Goal: Information Seeking & Learning: Learn about a topic

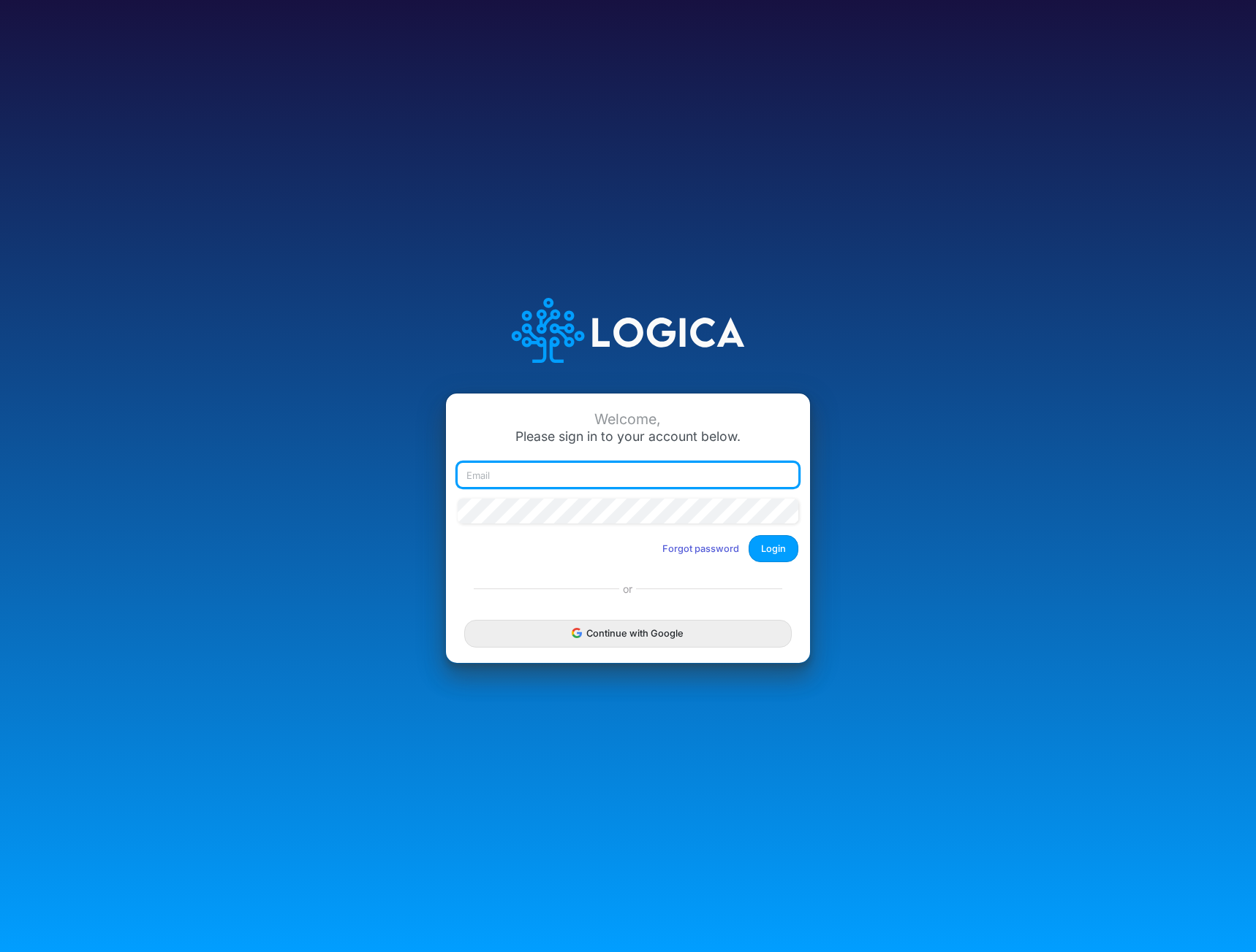
type input "[EMAIL_ADDRESS][DOMAIN_NAME]"
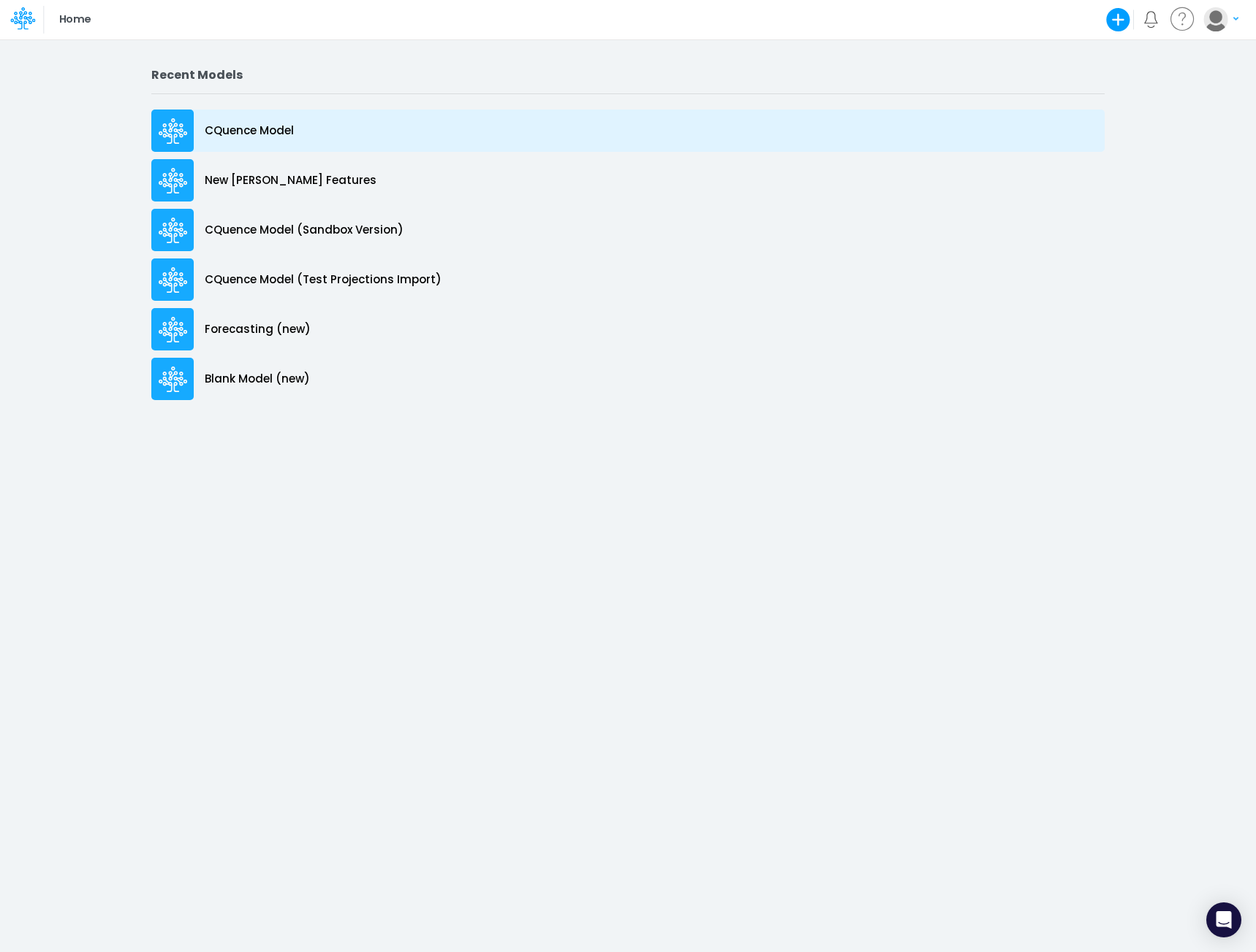
click at [252, 132] on p "CQuence Model" at bounding box center [249, 131] width 89 height 17
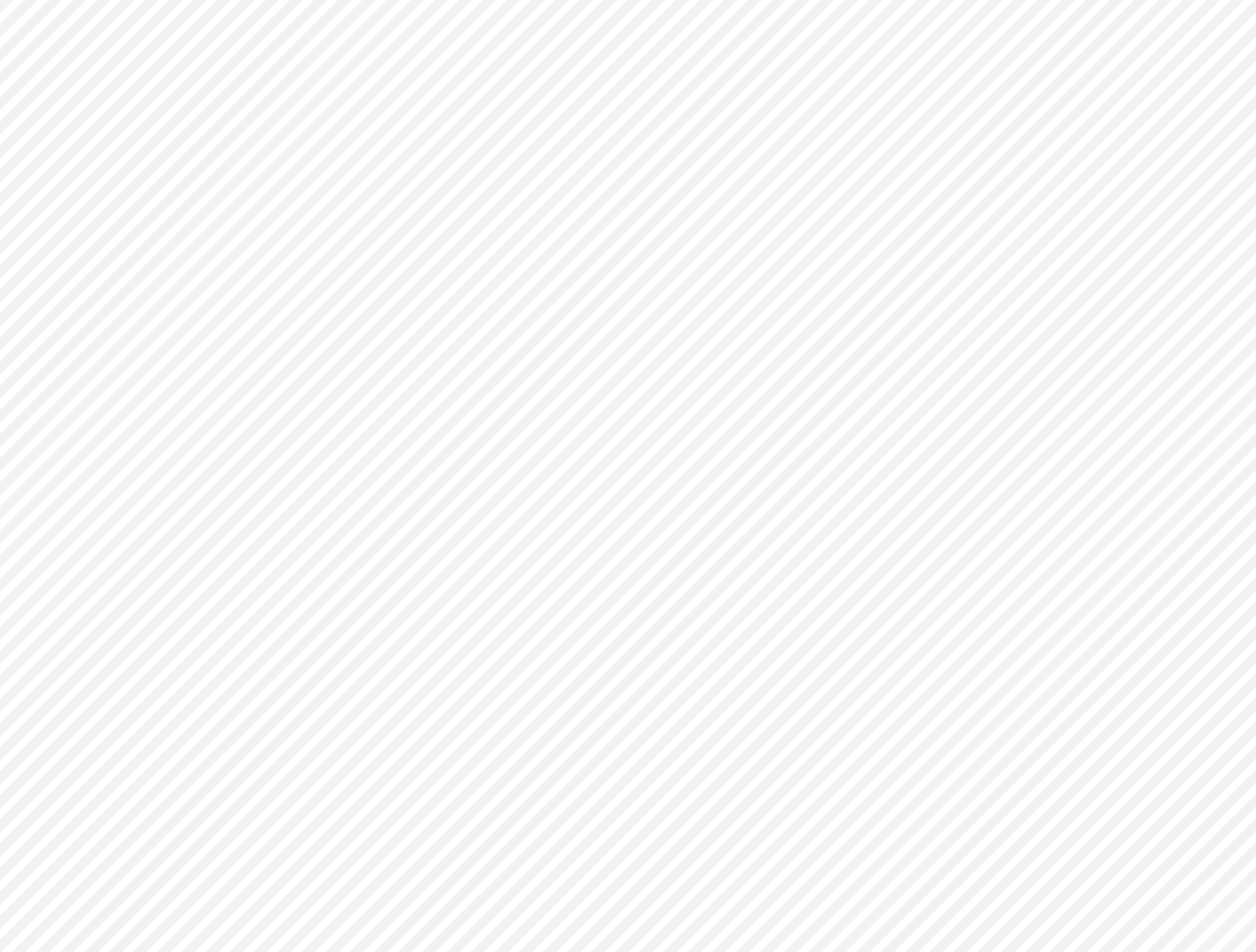
type input "Consolidated All by Month"
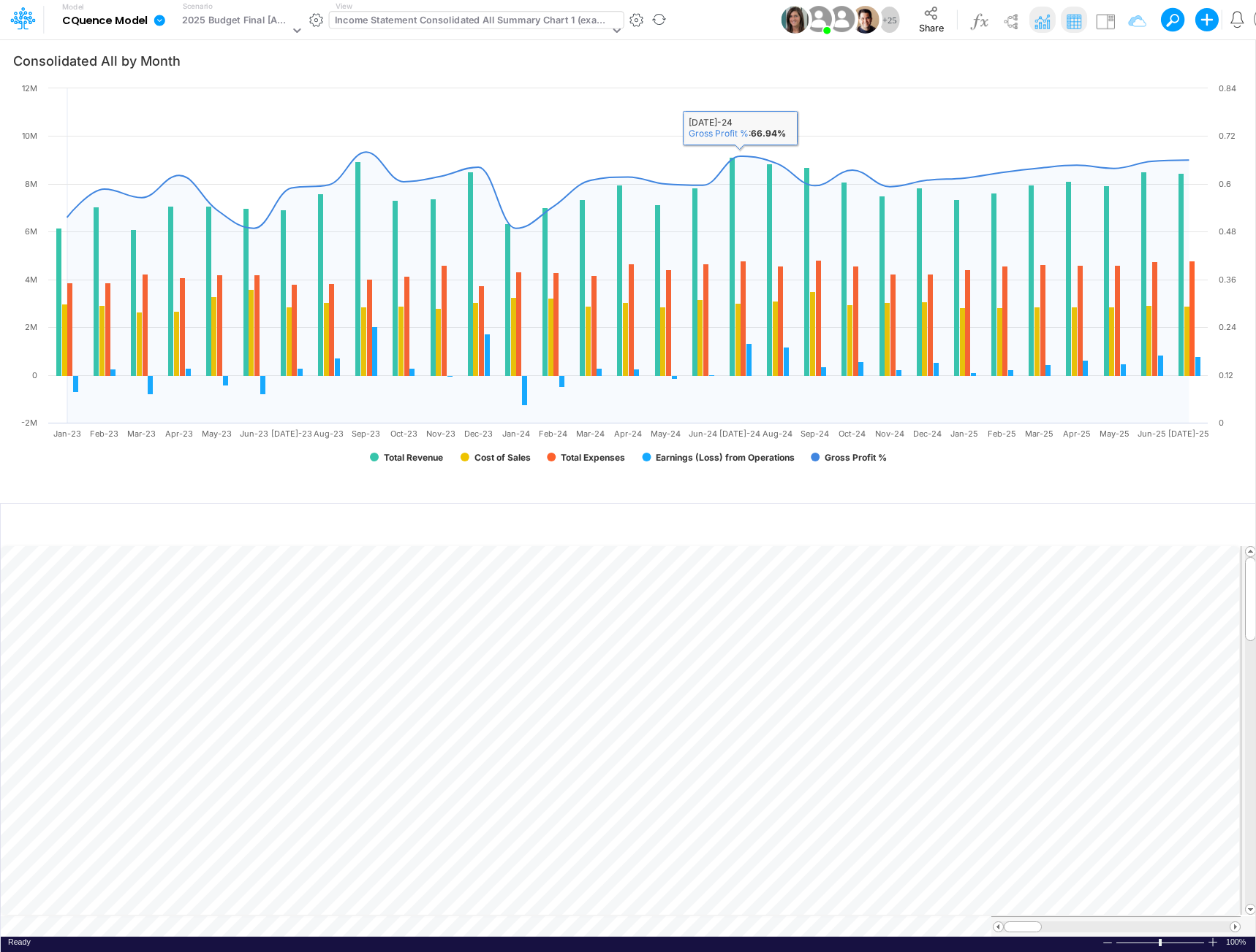
click at [524, 21] on div "Income Statement Consolidated All Summary Chart 1 (example)" at bounding box center [471, 20] width 274 height 17
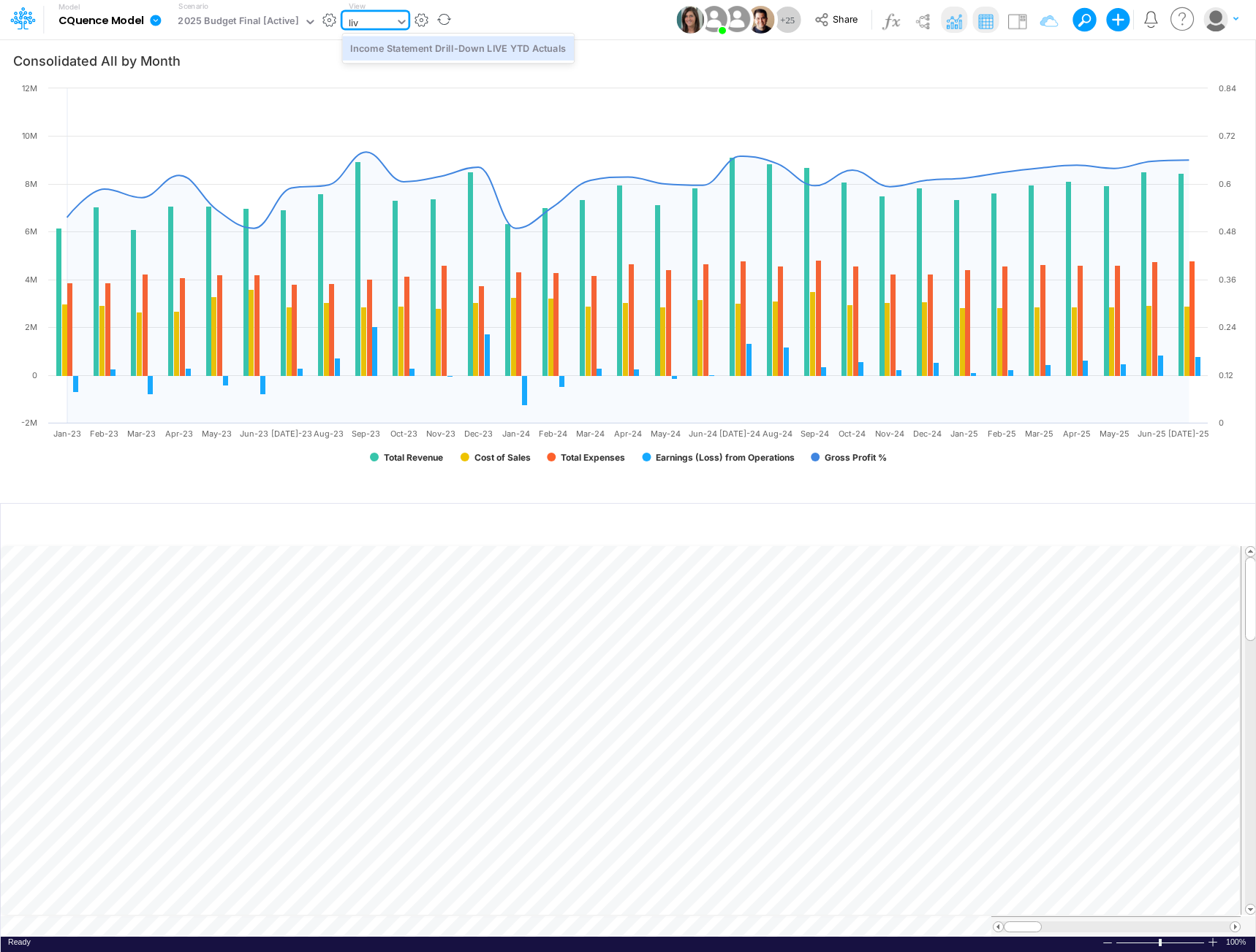
type input "live"
click at [487, 59] on div "Income Statement Drill-Down LIVE YTD Actuals" at bounding box center [457, 48] width 231 height 24
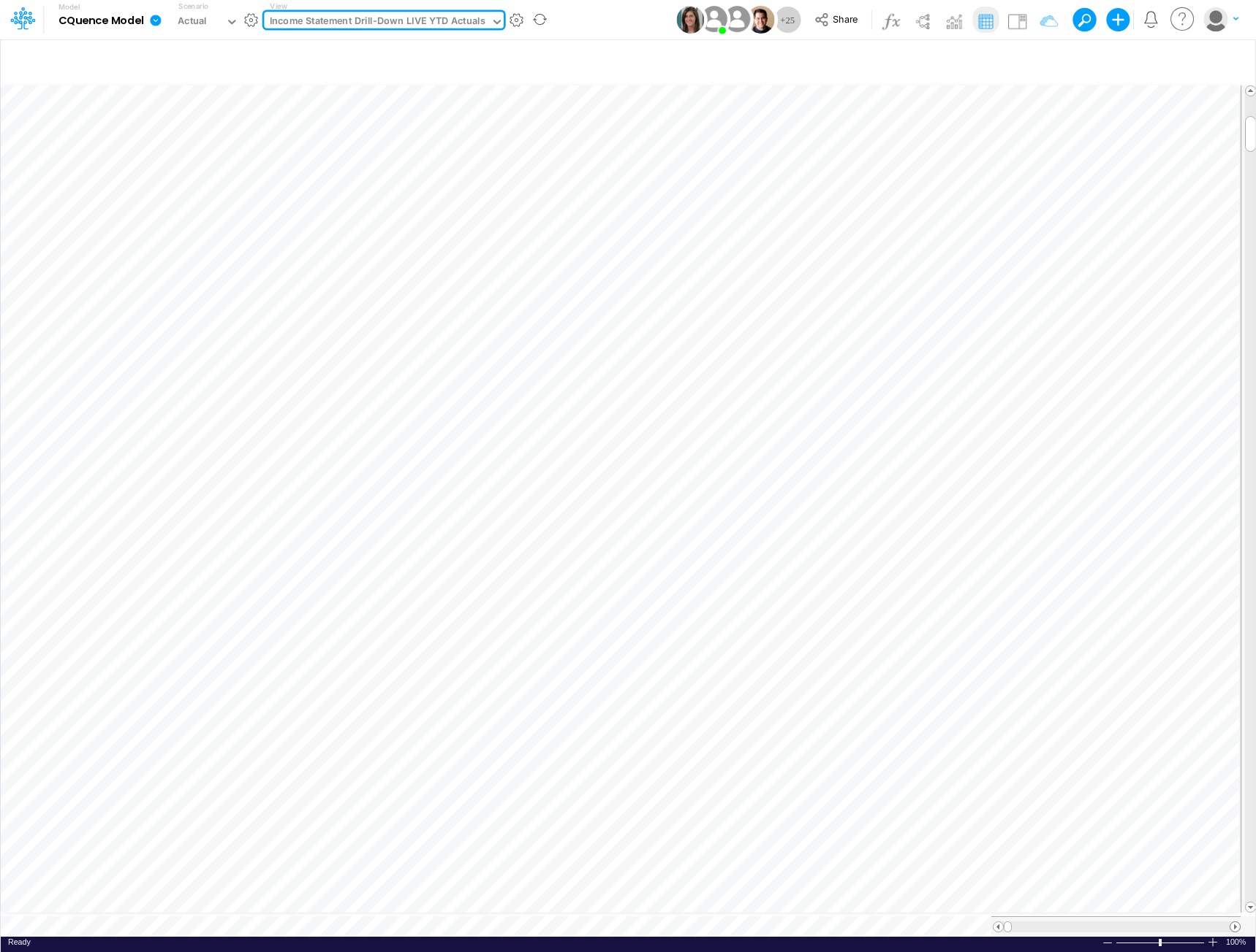
click at [1236, 923] on span at bounding box center [1235, 928] width 10 height 10
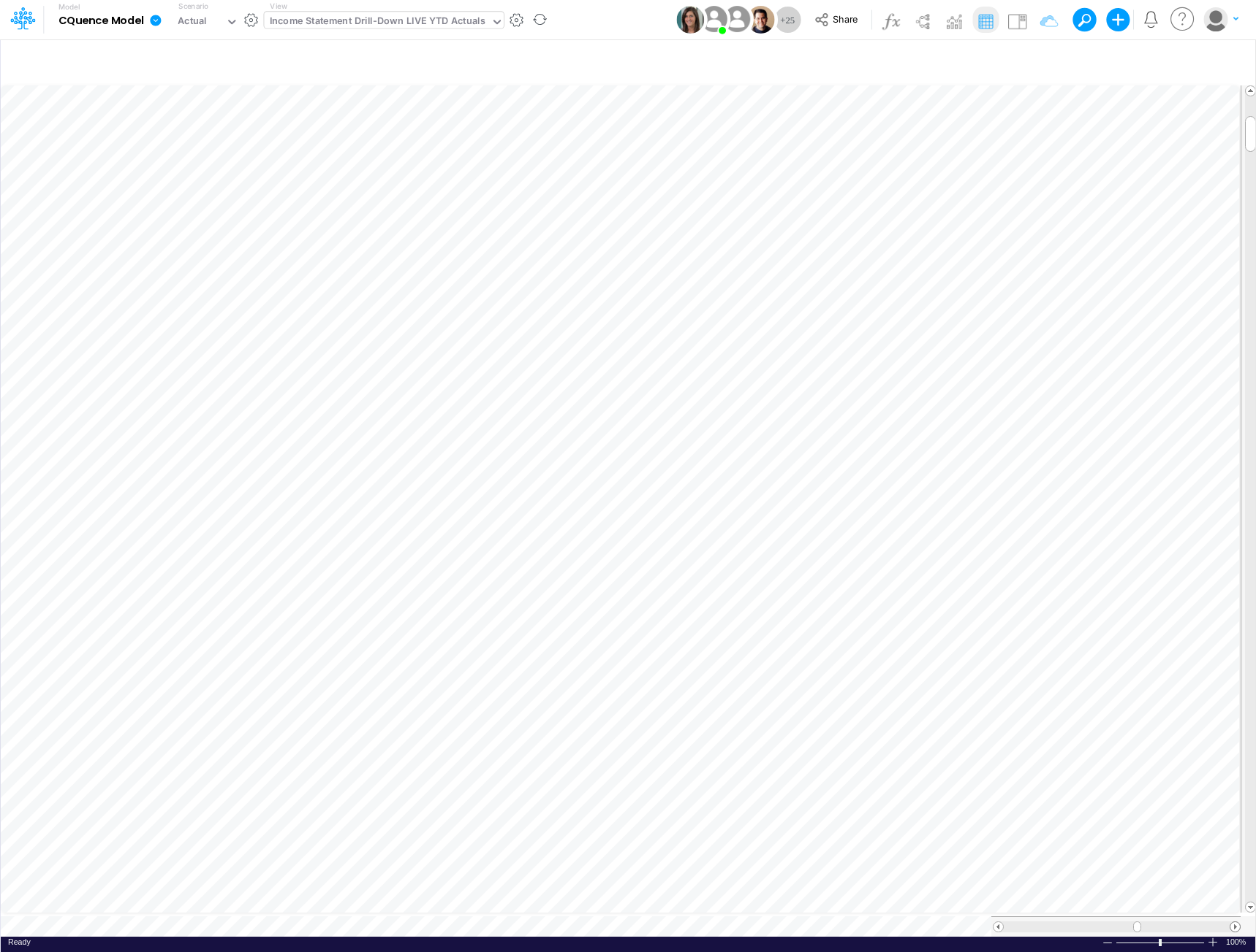
click at [1236, 923] on span at bounding box center [1235, 928] width 10 height 10
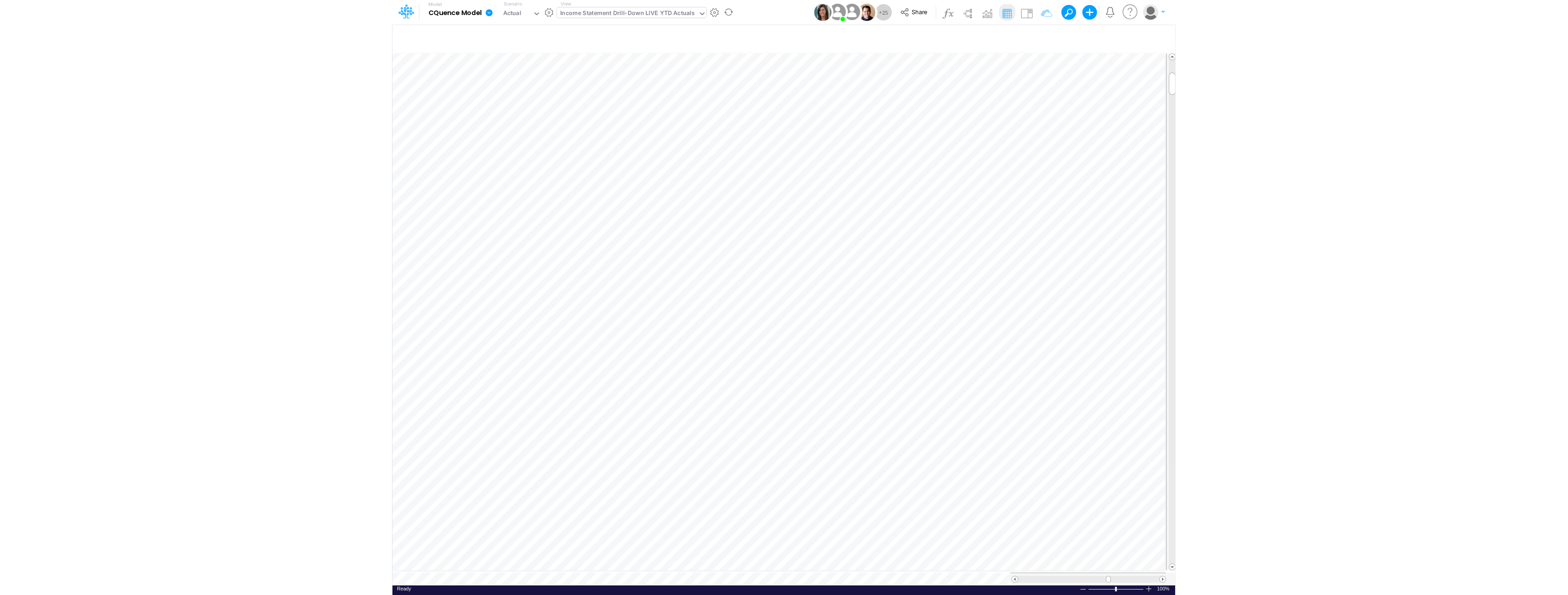
scroll to position [4, 1]
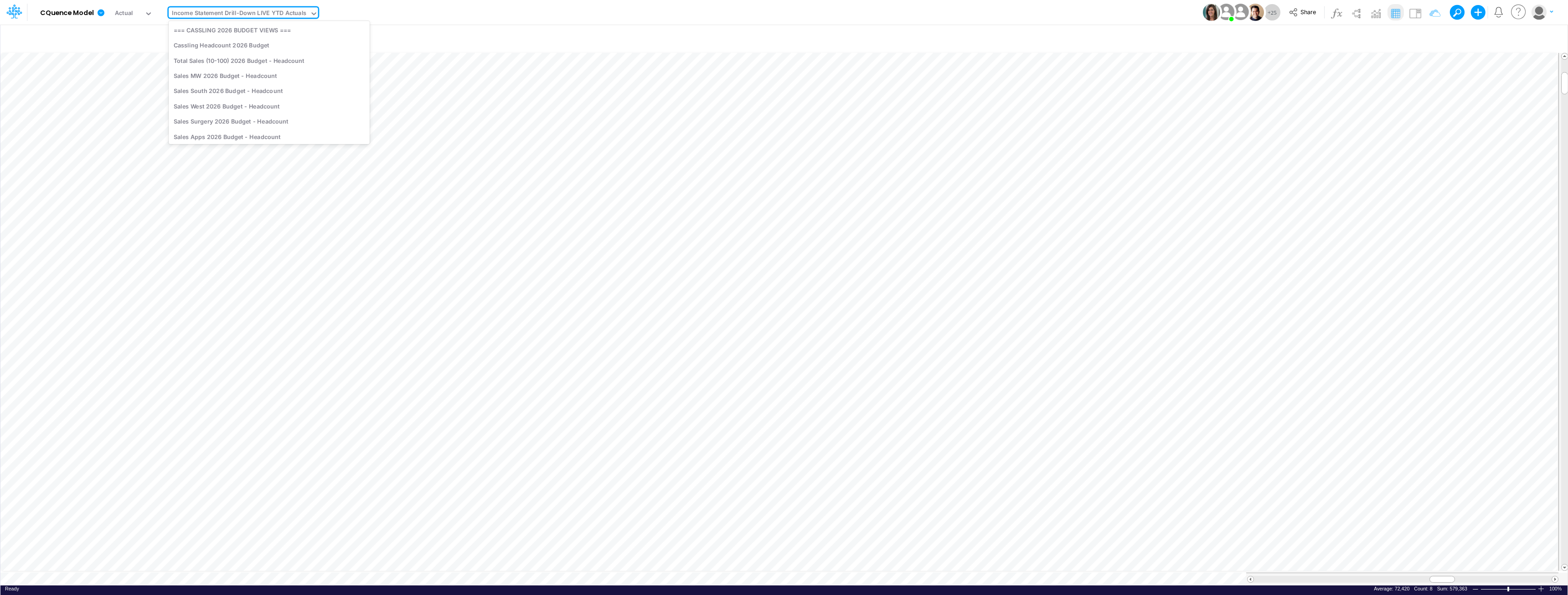
click at [270, 13] on div "Income Statement Drill-Down LIVE YTD Actuals" at bounding box center [239, 13] width 135 height 10
type input "proje"
click at [297, 61] on div "Income Statement Drill-Down Projections Cassling" at bounding box center [269, 60] width 201 height 15
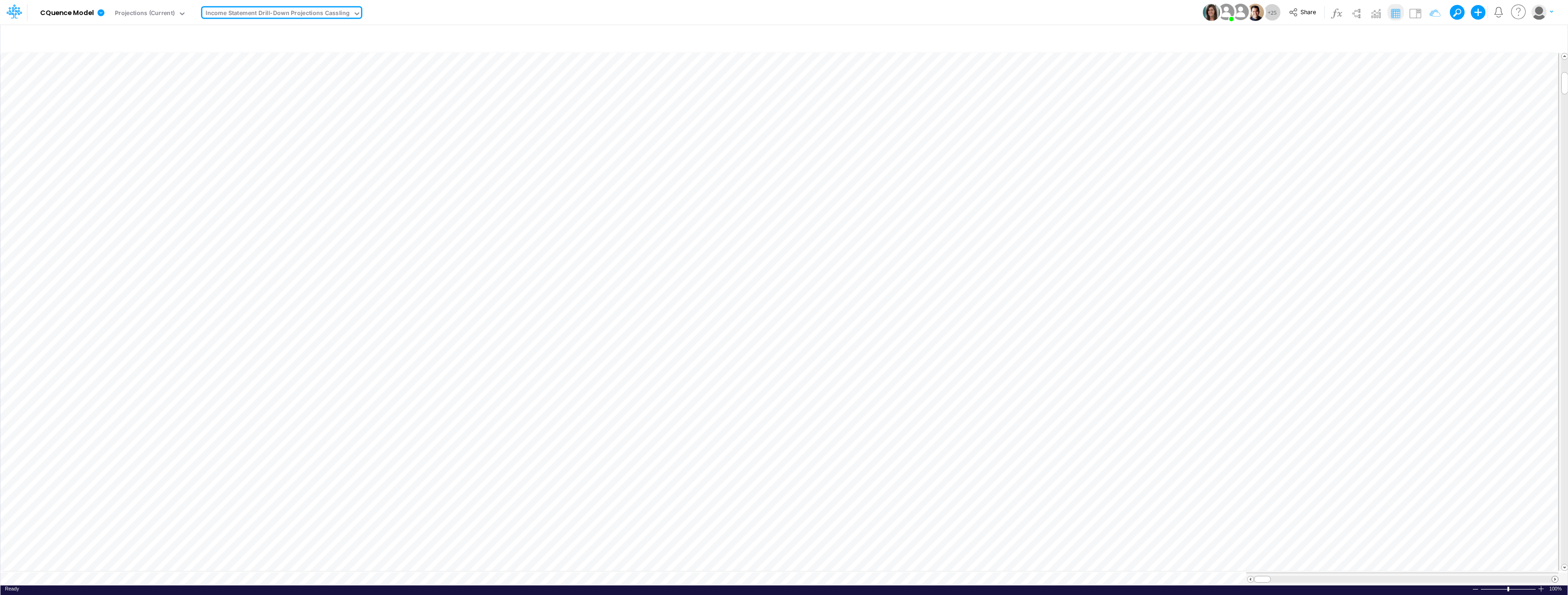
click at [783, 577] on span at bounding box center [1555, 580] width 6 height 6
